Goal: Information Seeking & Learning: Learn about a topic

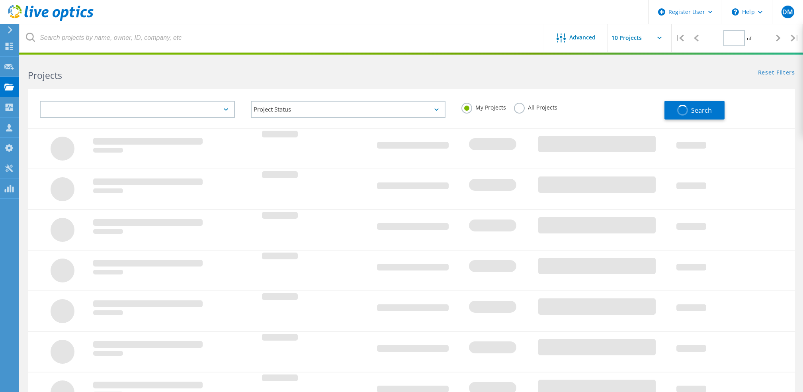
type input "1"
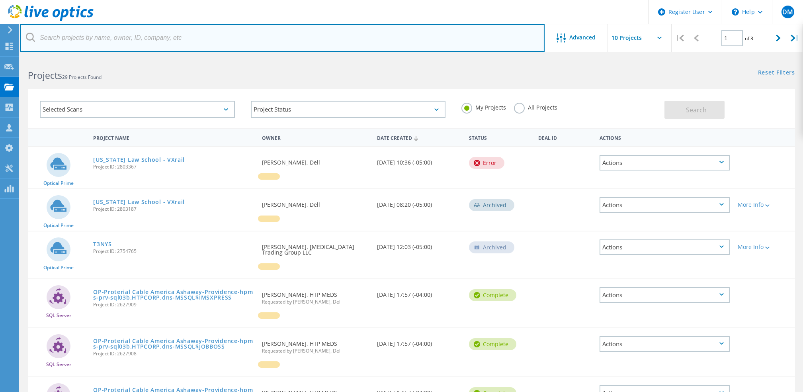
click at [250, 40] on input "text" at bounding box center [282, 38] width 525 height 28
paste input "3046249"
type input "3046249"
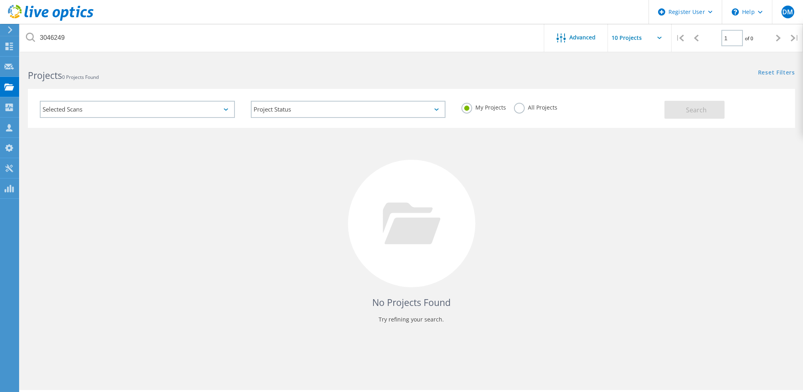
click at [517, 103] on label "All Projects" at bounding box center [535, 107] width 43 height 8
click at [0, 0] on input "All Projects" at bounding box center [0, 0] width 0 height 0
click at [694, 109] on span "Search" at bounding box center [696, 109] width 21 height 9
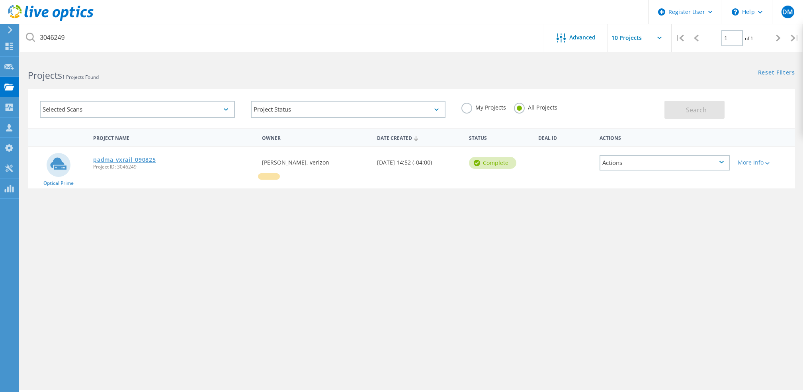
click at [147, 162] on link "padma_vxrail_090825" at bounding box center [124, 160] width 62 height 6
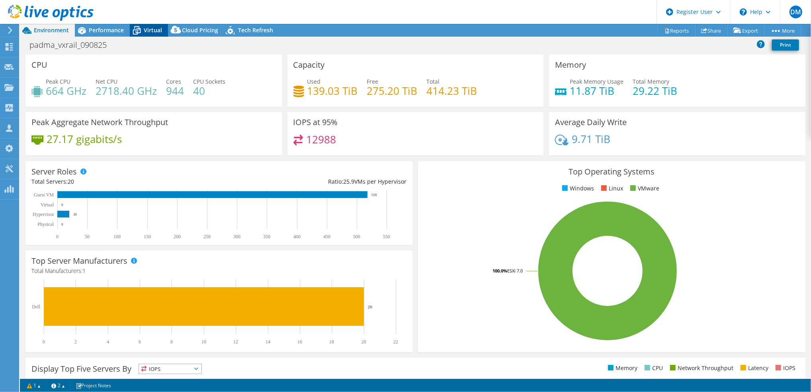
select select "USD"
click at [148, 31] on span "Virtual" at bounding box center [153, 30] width 18 height 8
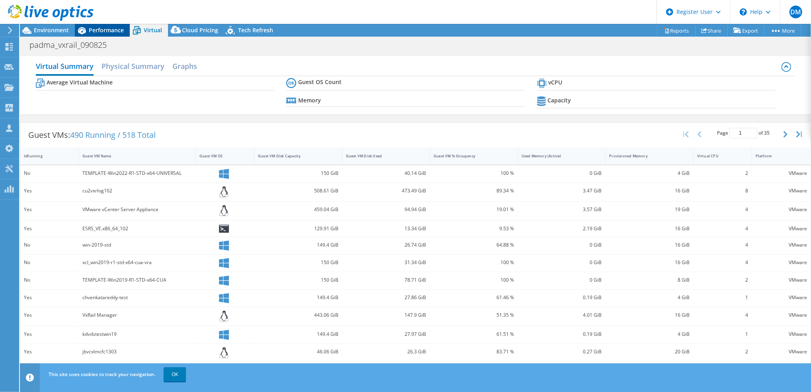
click at [106, 28] on span "Performance" at bounding box center [106, 30] width 35 height 8
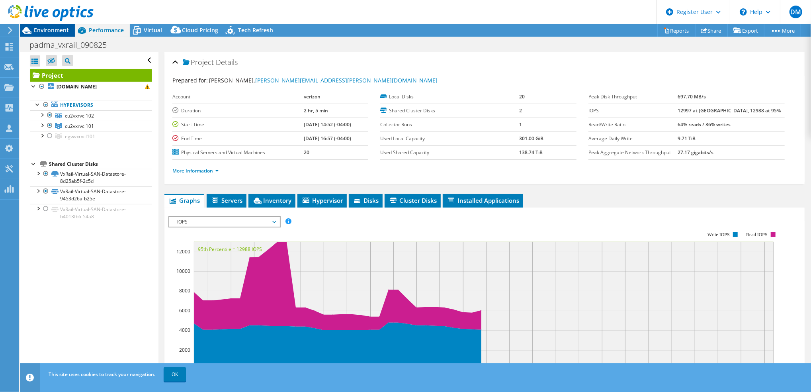
click at [57, 32] on span "Environment" at bounding box center [51, 30] width 35 height 8
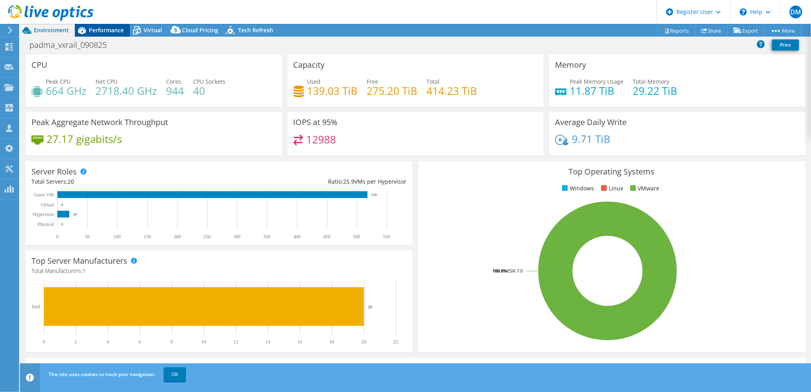
click at [105, 34] on div "Performance" at bounding box center [102, 30] width 55 height 13
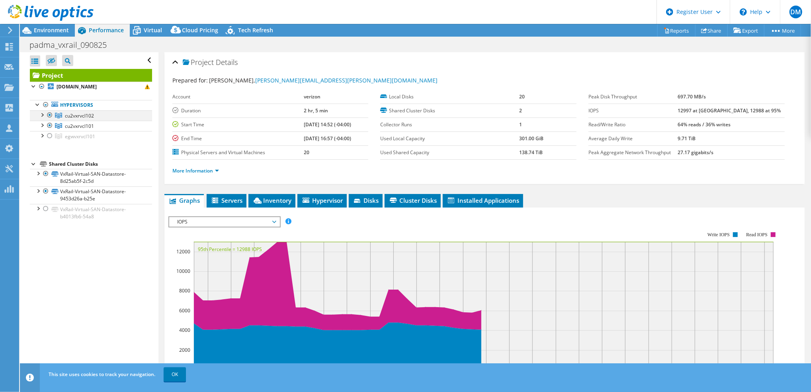
click at [49, 113] on div at bounding box center [50, 115] width 8 height 10
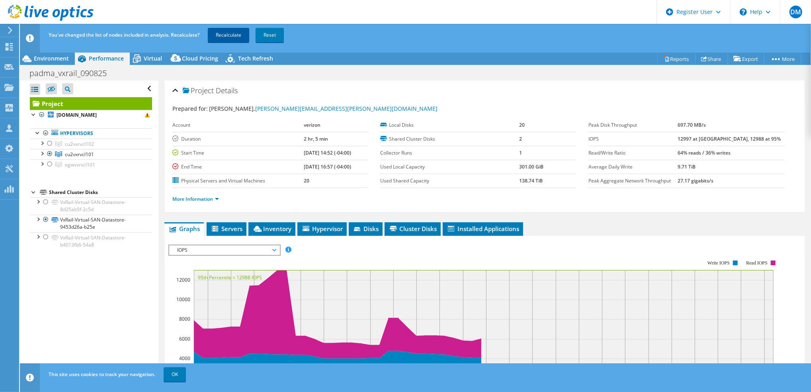
click at [238, 37] on link "Recalculate" at bounding box center [228, 35] width 41 height 14
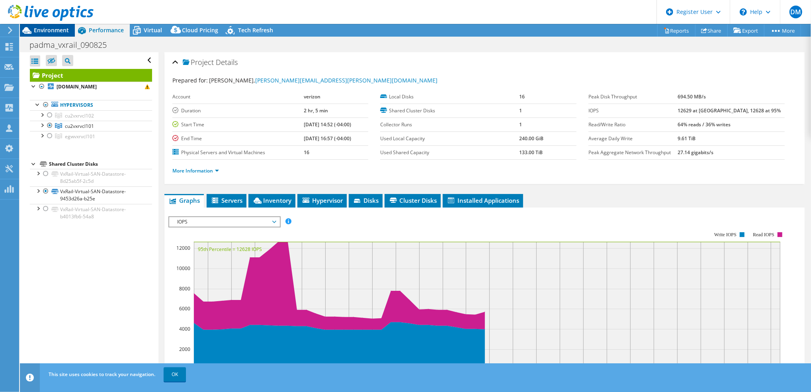
click at [61, 30] on span "Environment" at bounding box center [51, 30] width 35 height 8
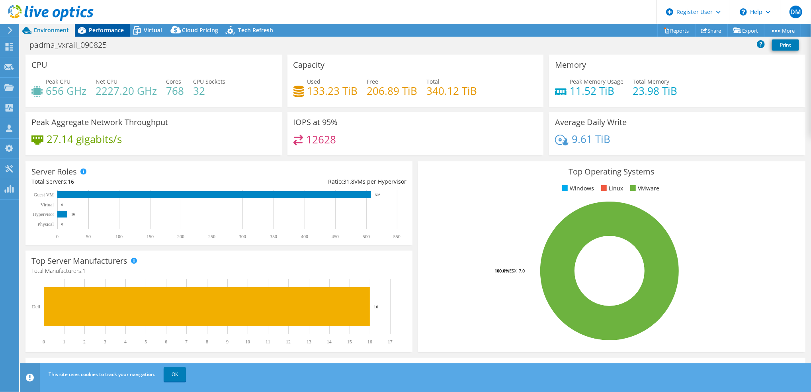
click at [114, 31] on span "Performance" at bounding box center [106, 30] width 35 height 8
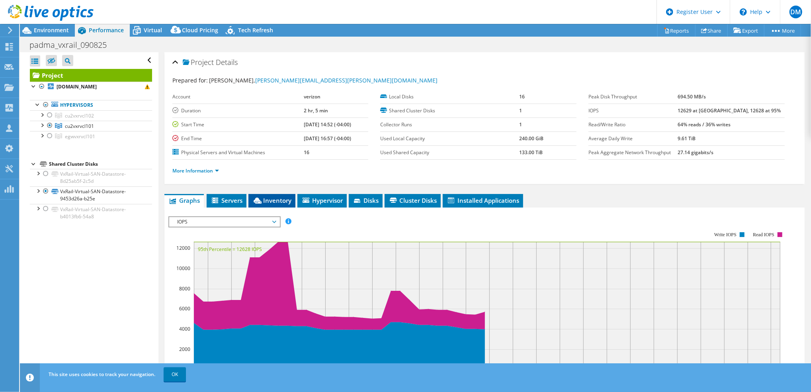
click at [289, 201] on span "Inventory" at bounding box center [271, 200] width 39 height 8
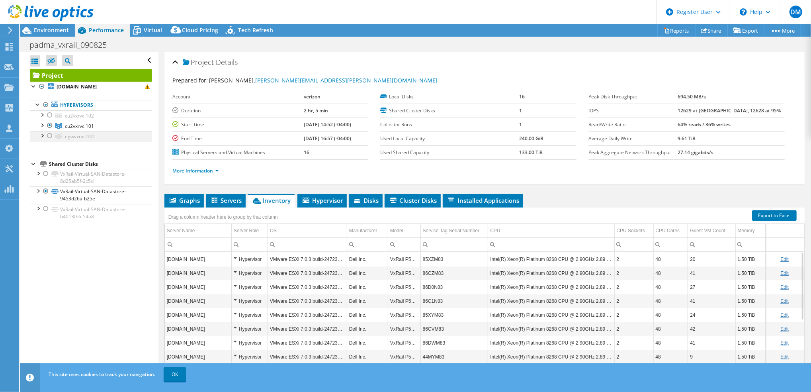
click at [49, 136] on div at bounding box center [50, 136] width 8 height 10
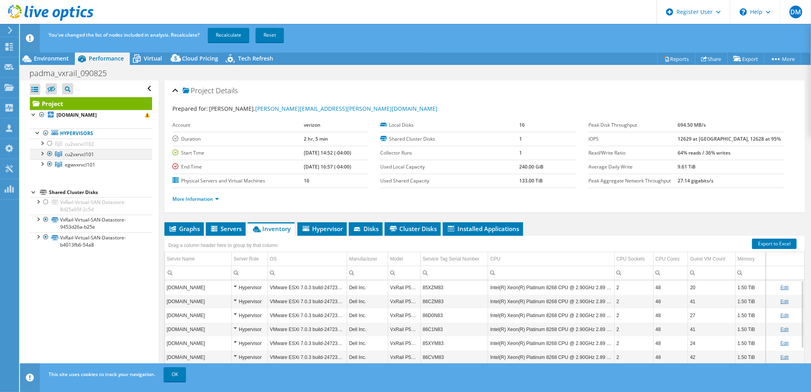
click at [51, 152] on div at bounding box center [50, 154] width 8 height 10
click at [238, 33] on link "Recalculate" at bounding box center [228, 35] width 41 height 14
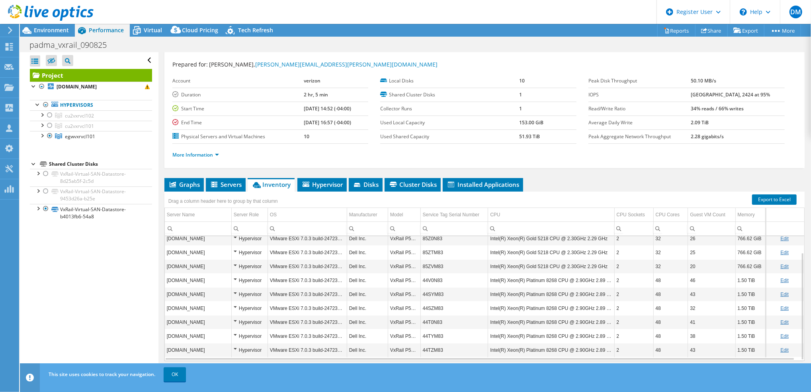
scroll to position [18, 0]
click at [454, 182] on icon at bounding box center [451, 185] width 6 height 6
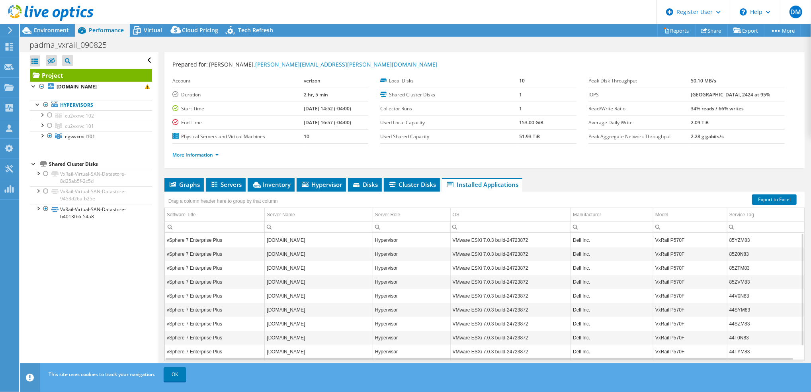
scroll to position [16, 0]
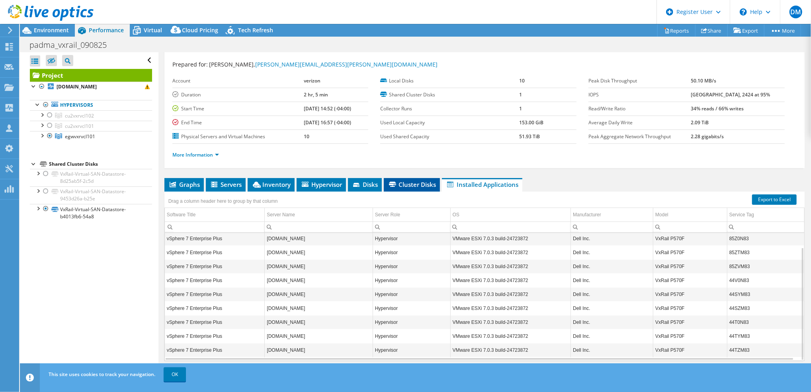
click at [418, 187] on span "Cluster Disks" at bounding box center [412, 184] width 48 height 8
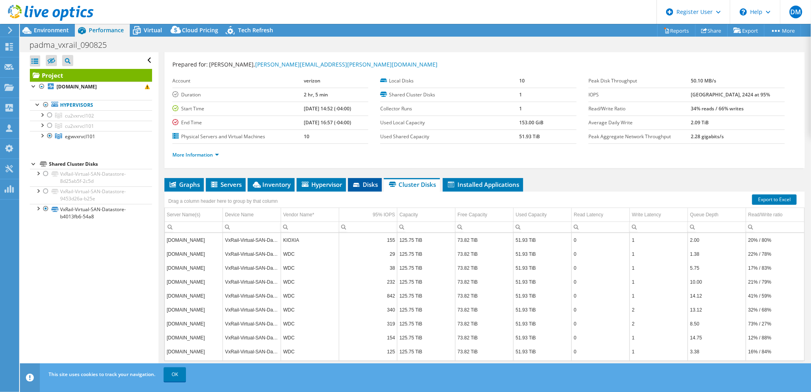
click at [368, 186] on span "Disks" at bounding box center [365, 184] width 26 height 8
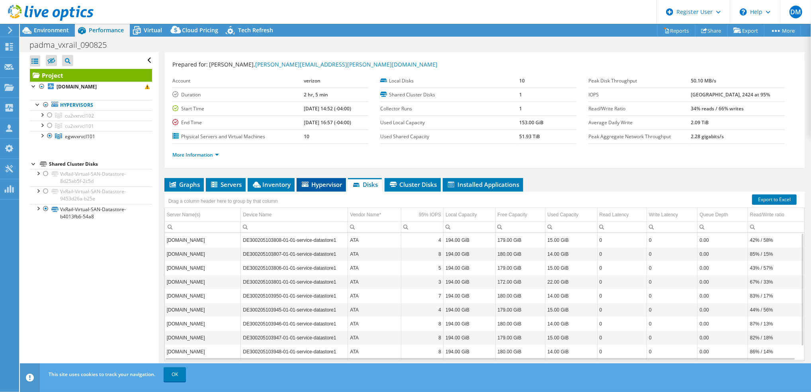
click at [338, 182] on span "Hypervisor" at bounding box center [321, 184] width 41 height 8
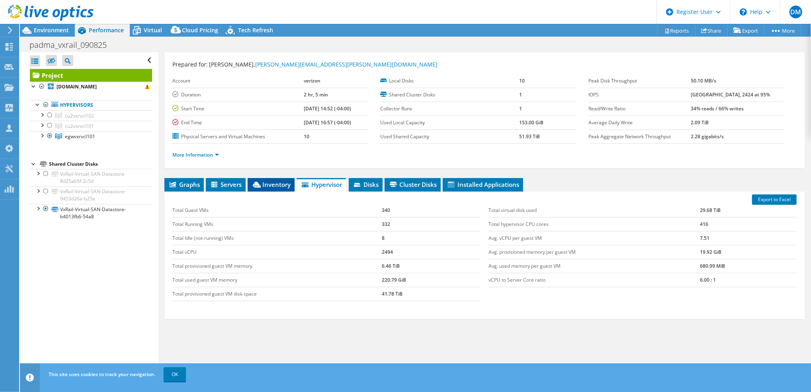
click at [269, 186] on span "Inventory" at bounding box center [271, 184] width 39 height 8
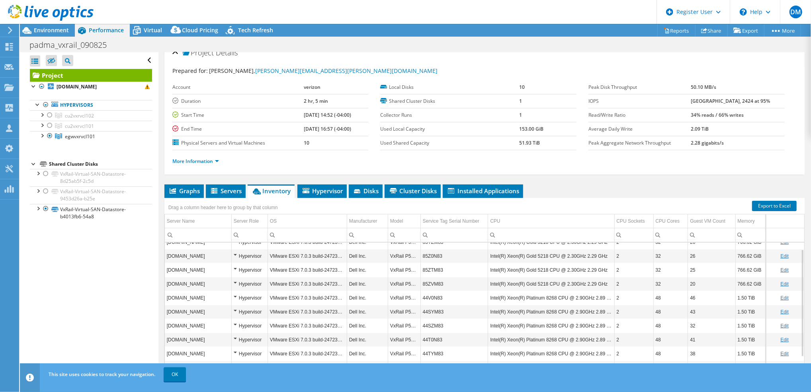
scroll to position [30, 0]
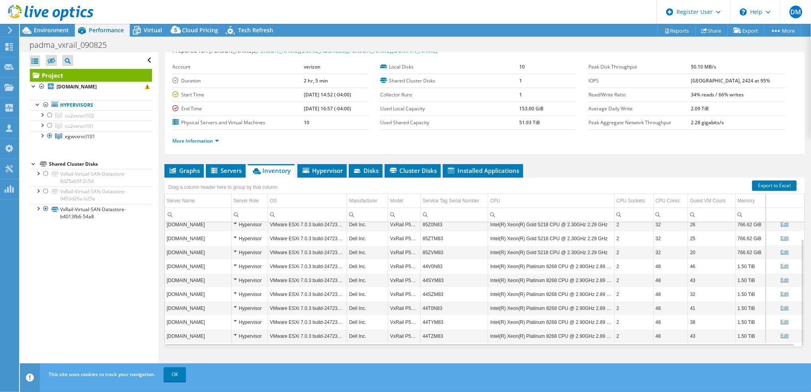
click at [557, 297] on td "Intel(R) Xeon(R) Platinum 8268 CPU @ 2.90GHz 2.89 GHz" at bounding box center [551, 294] width 126 height 14
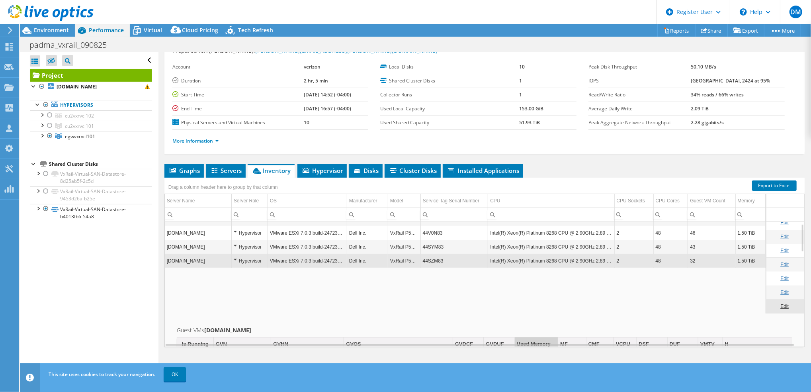
scroll to position [0, 0]
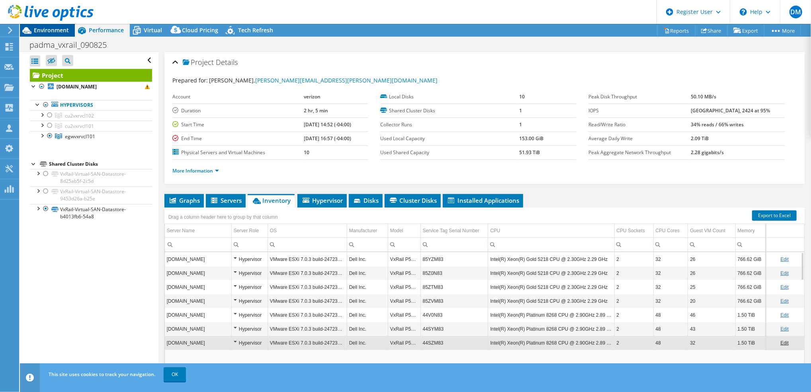
click at [58, 31] on span "Environment" at bounding box center [51, 30] width 35 height 8
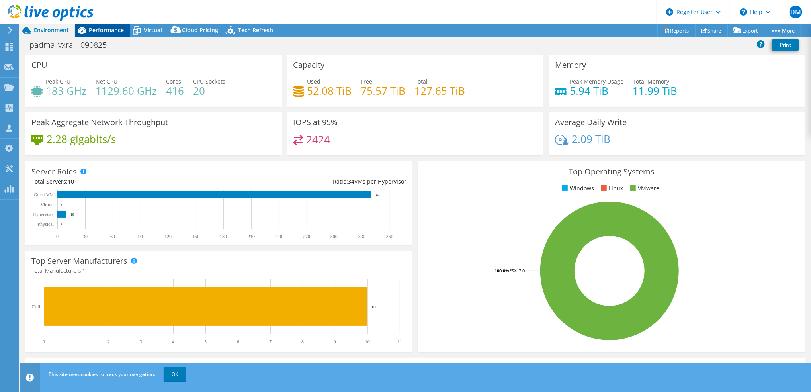
click at [116, 30] on span "Performance" at bounding box center [106, 30] width 35 height 8
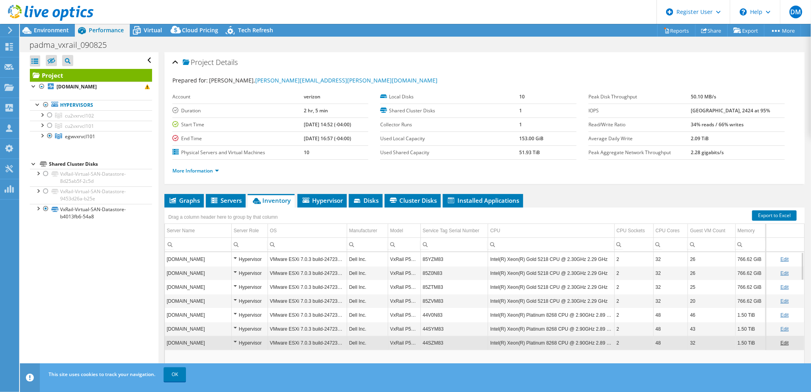
click at [540, 282] on td "Intel(R) Xeon(R) Gold 5218 CPU @ 2.30GHz 2.29 GHz" at bounding box center [551, 287] width 126 height 14
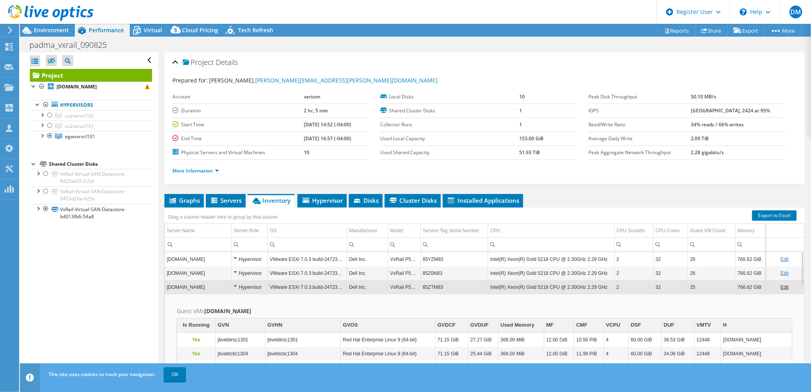
click at [434, 286] on td "85ZTM83" at bounding box center [454, 287] width 68 height 14
